Goal: Task Accomplishment & Management: Manage account settings

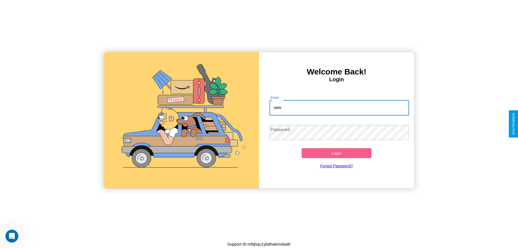
click at [339, 108] on input "Email" at bounding box center [339, 107] width 140 height 15
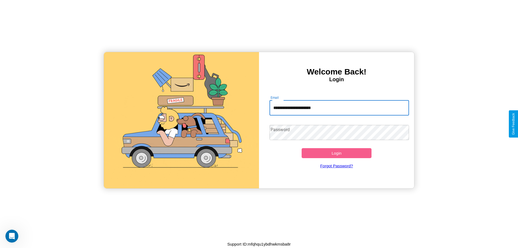
type input "**********"
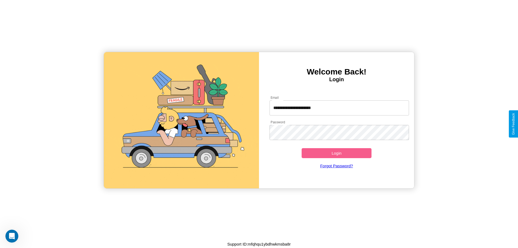
click at [336, 153] on button "Login" at bounding box center [336, 153] width 70 height 10
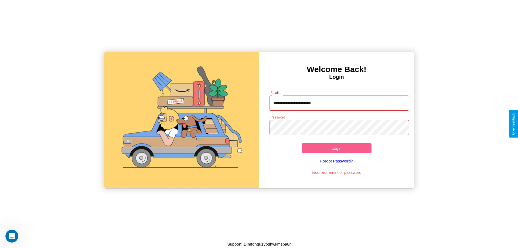
click at [336, 148] on button "Login" at bounding box center [336, 148] width 70 height 10
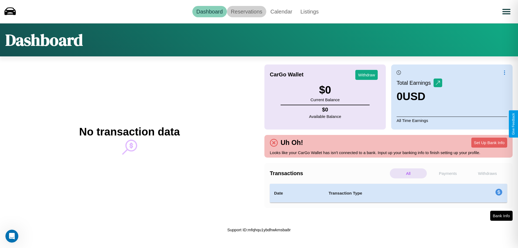
click at [246, 11] on link "Reservations" at bounding box center [247, 11] width 40 height 11
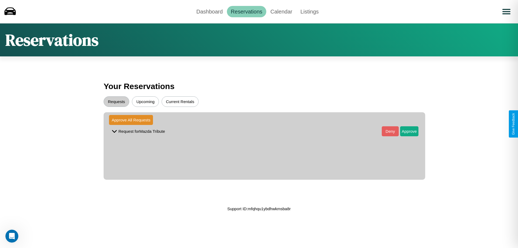
click at [145, 101] on button "Upcoming" at bounding box center [145, 101] width 27 height 11
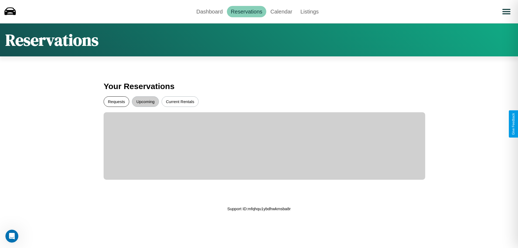
click at [116, 101] on button "Requests" at bounding box center [117, 101] width 26 height 11
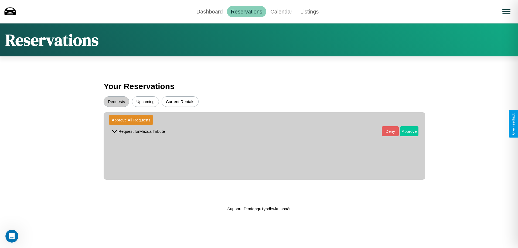
click at [405, 131] on button "Approve" at bounding box center [409, 131] width 18 height 10
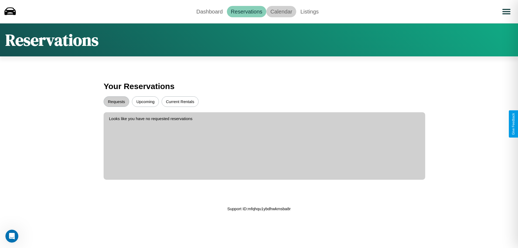
click at [281, 11] on link "Calendar" at bounding box center [281, 11] width 30 height 11
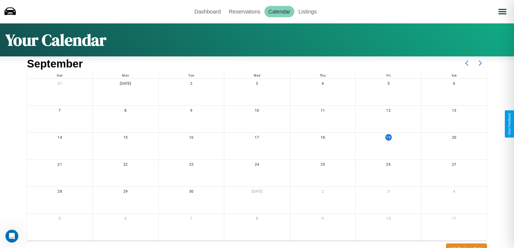
click at [480, 63] on icon at bounding box center [479, 62] width 13 height 13
